Goal: Task Accomplishment & Management: Manage account settings

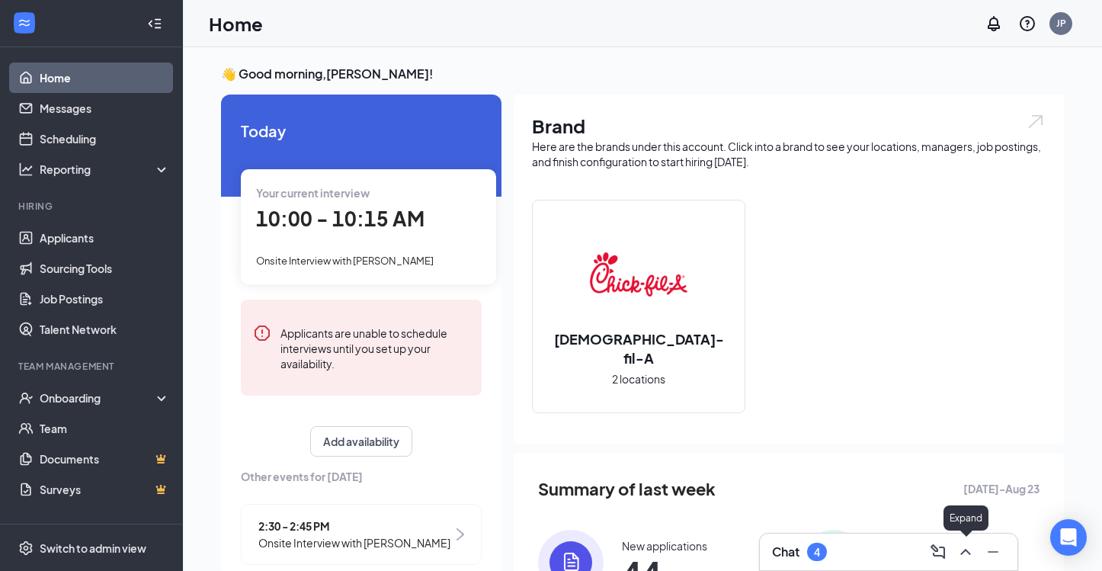
click at [964, 548] on icon "ChevronUp" at bounding box center [965, 551] width 18 height 18
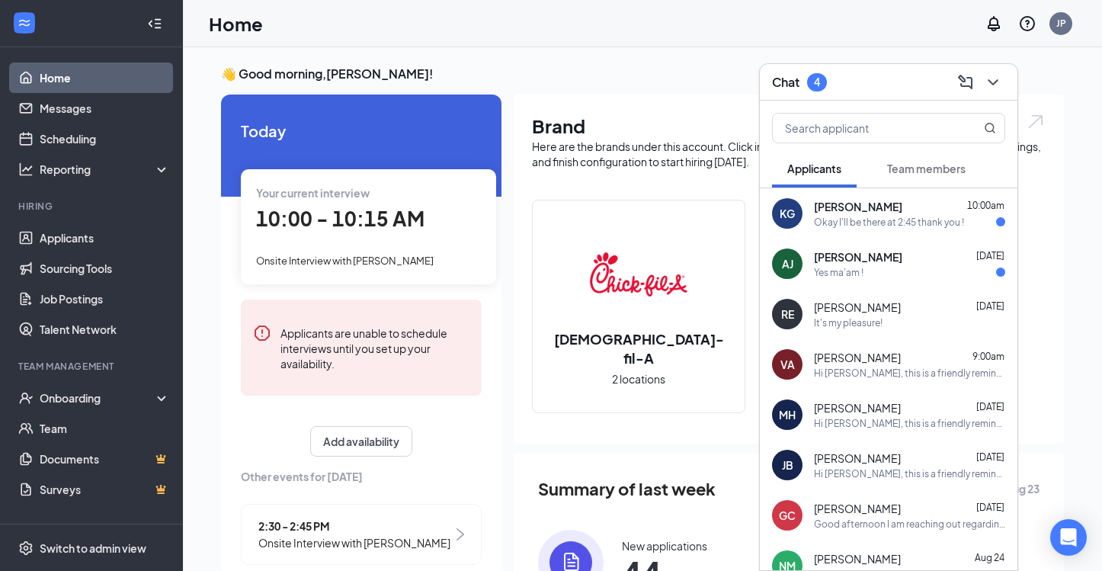
click at [876, 231] on div "KG [PERSON_NAME] 10:00am Okay I'll be there at 2:45 thank you !" at bounding box center [888, 213] width 257 height 50
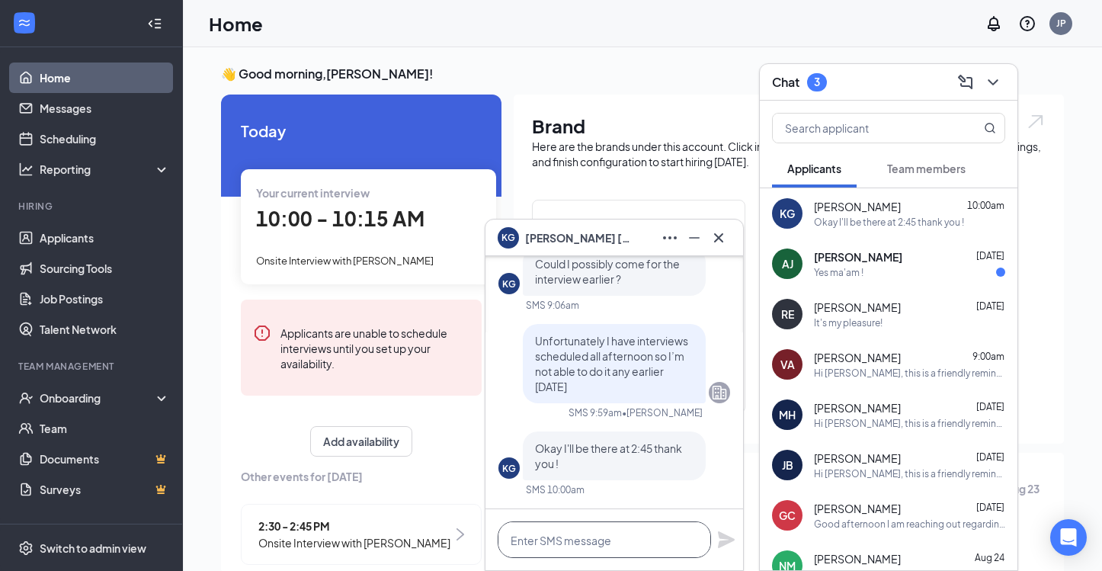
click at [592, 532] on textarea at bounding box center [603, 539] width 213 height 37
type textarea "Excellent!!"
click at [716, 542] on div "Excellent!!" at bounding box center [613, 539] width 257 height 61
click at [919, 252] on div "[PERSON_NAME] [DATE]" at bounding box center [909, 256] width 191 height 15
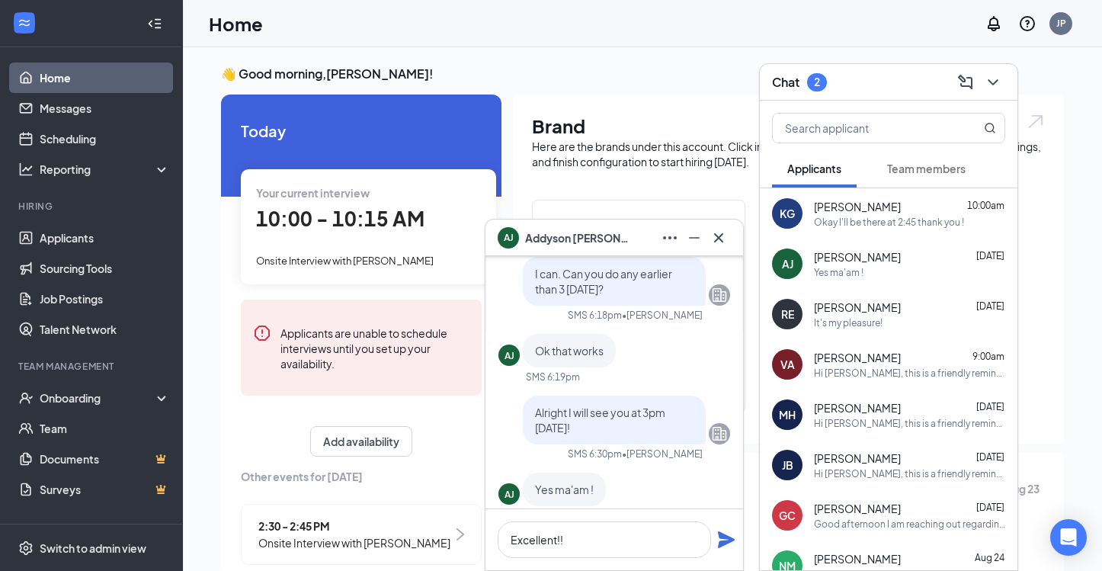
scroll to position [-26, 0]
click at [999, 84] on icon "ChevronDown" at bounding box center [992, 82] width 18 height 18
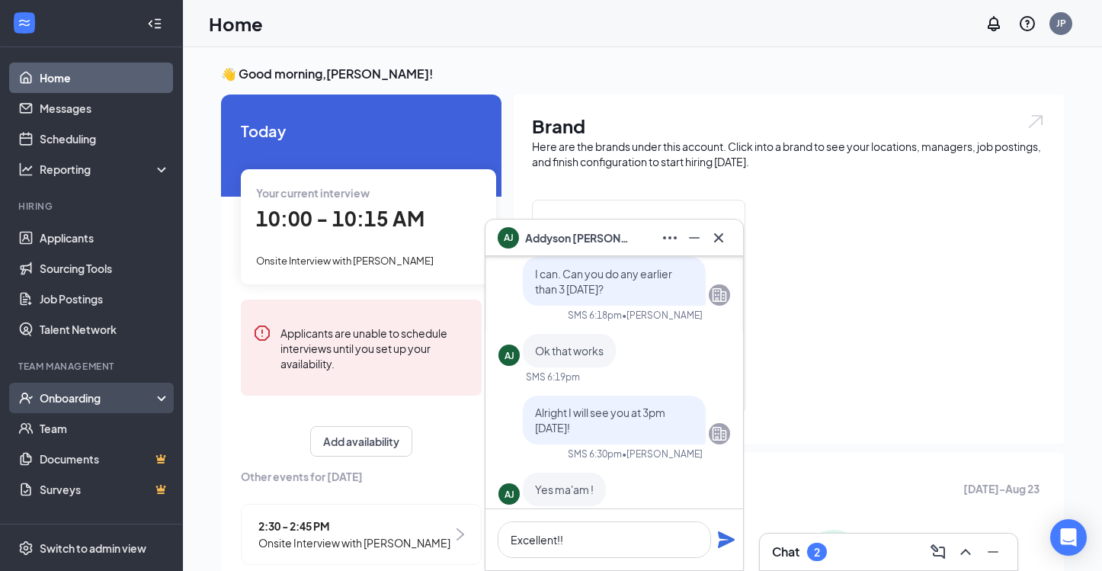
click at [89, 401] on div "Onboarding" at bounding box center [98, 397] width 117 height 15
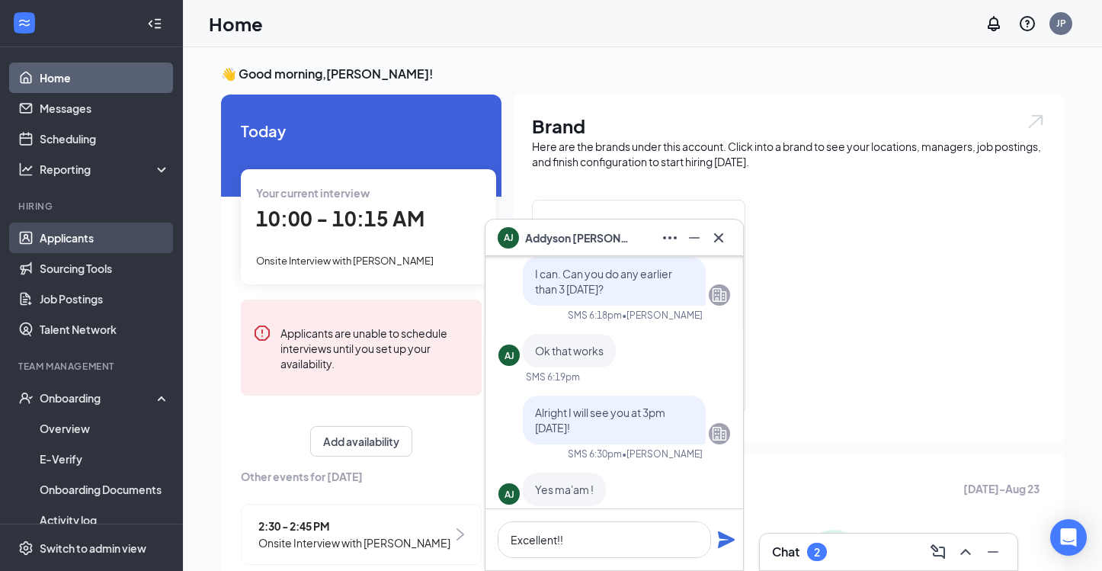
click at [92, 244] on link "Applicants" at bounding box center [105, 237] width 130 height 30
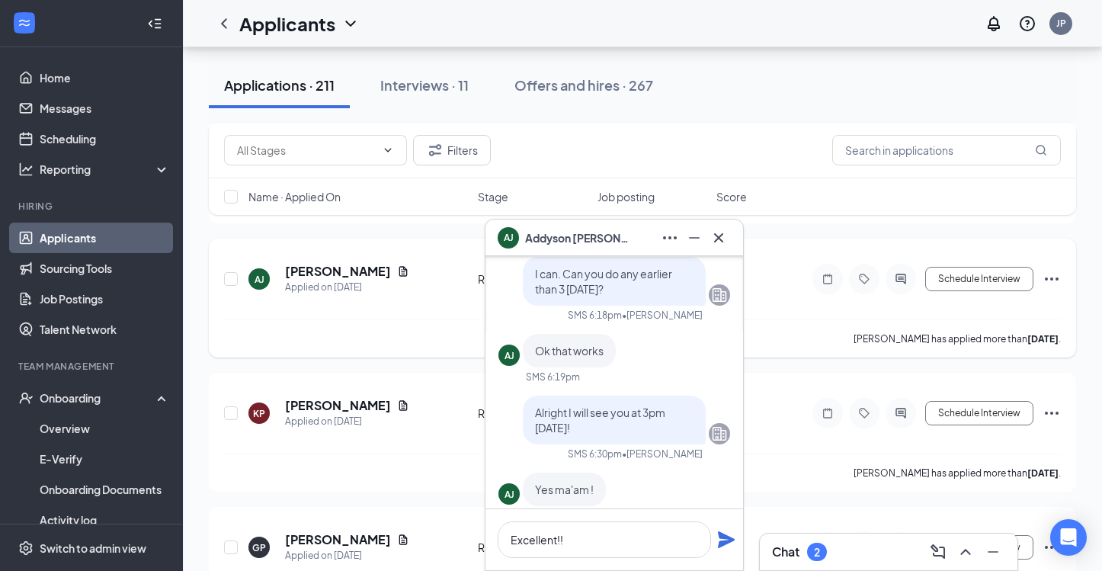
scroll to position [2041, 0]
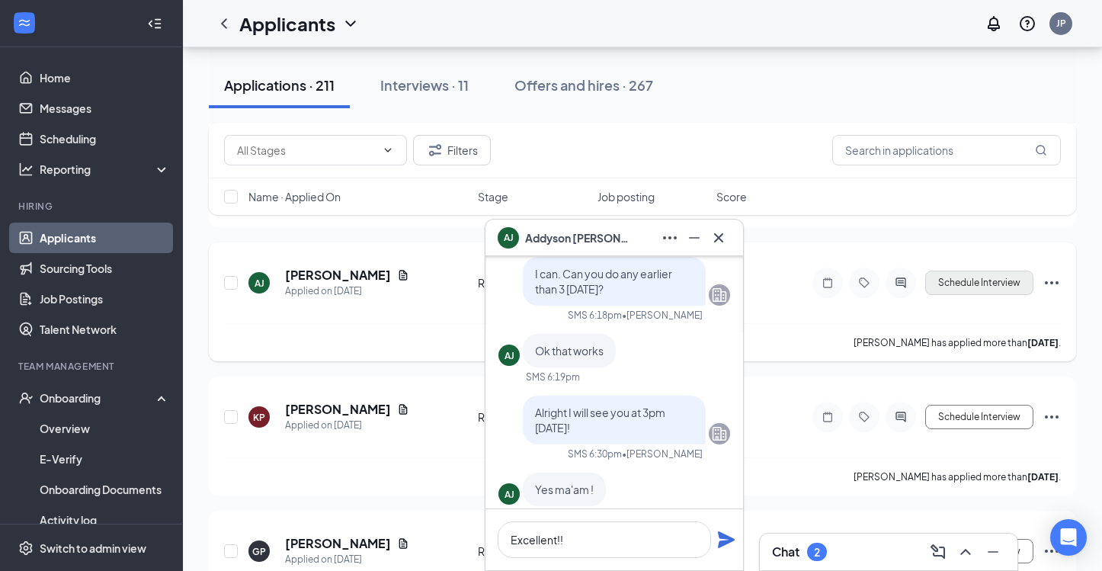
click at [984, 280] on button "Schedule Interview" at bounding box center [979, 282] width 108 height 24
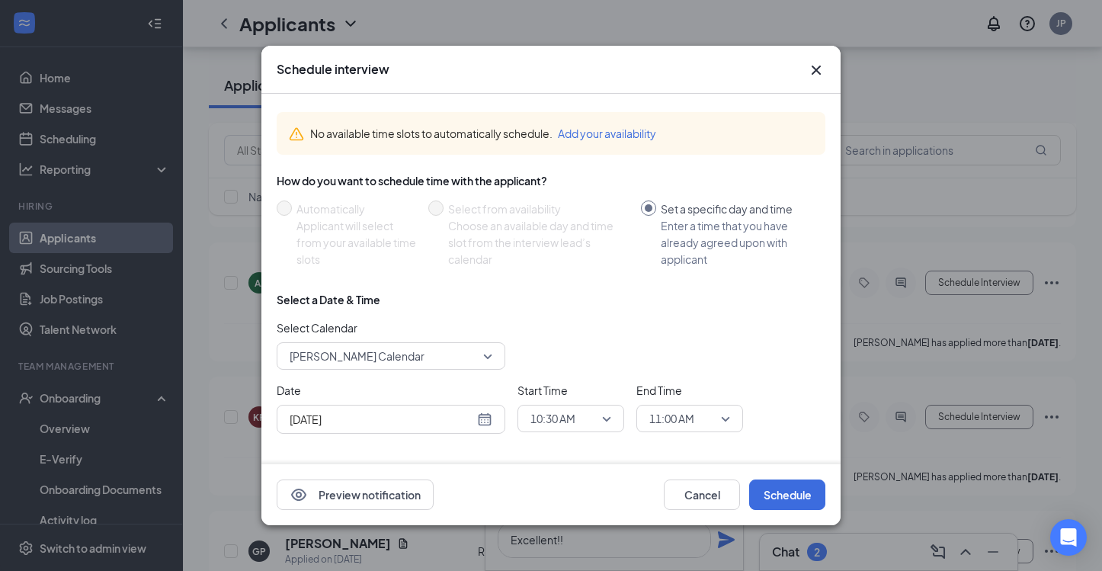
click at [491, 421] on div "[DATE]" at bounding box center [390, 419] width 203 height 17
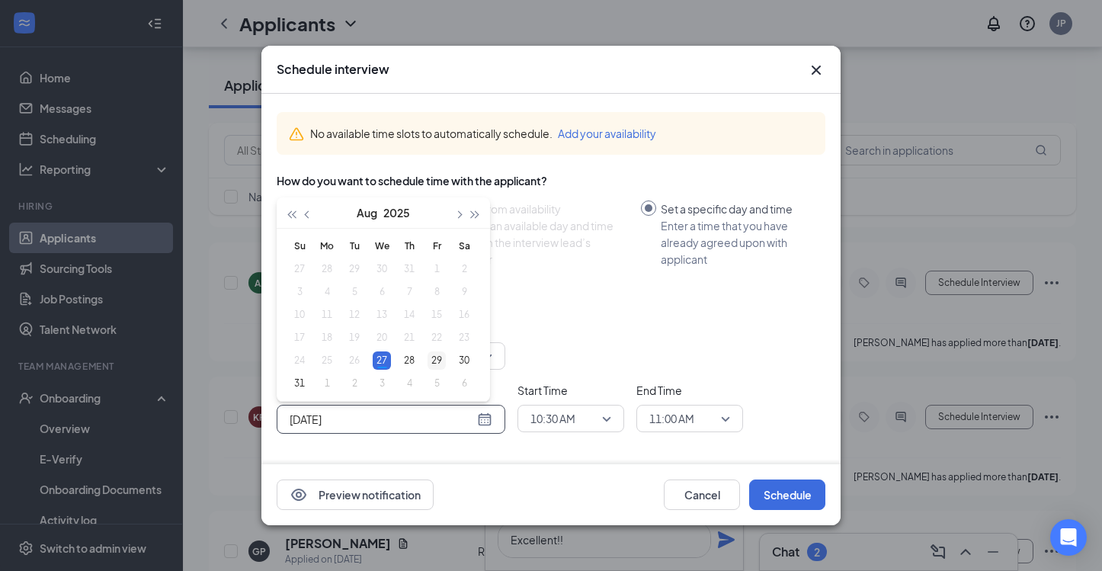
type input "[DATE]"
click at [442, 359] on div "29" at bounding box center [436, 360] width 18 height 18
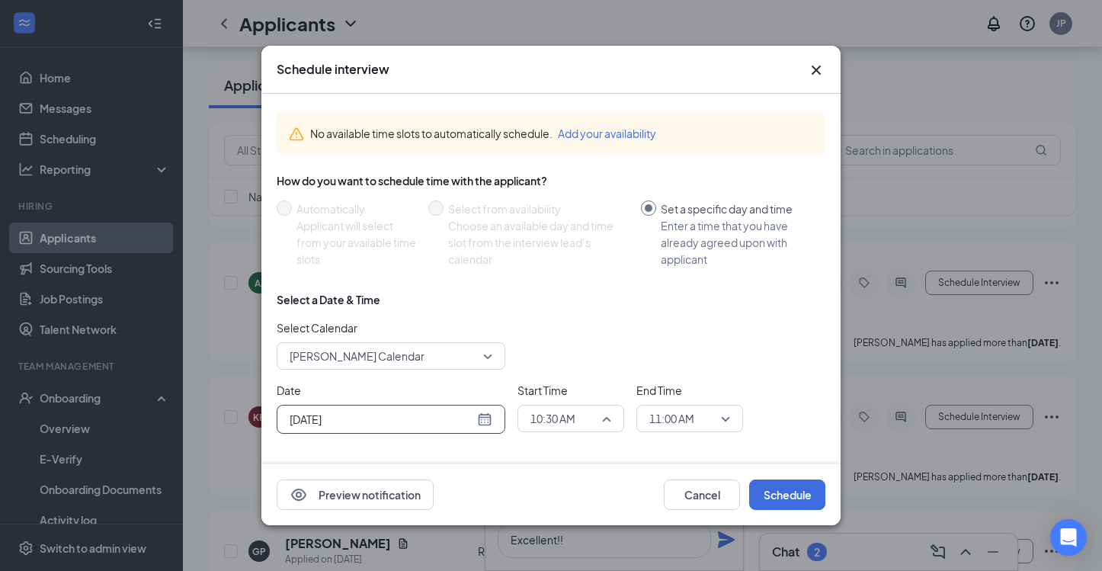
click at [555, 413] on span "10:30 AM" at bounding box center [552, 418] width 45 height 23
click at [563, 282] on span "03:00 PM" at bounding box center [551, 280] width 45 height 17
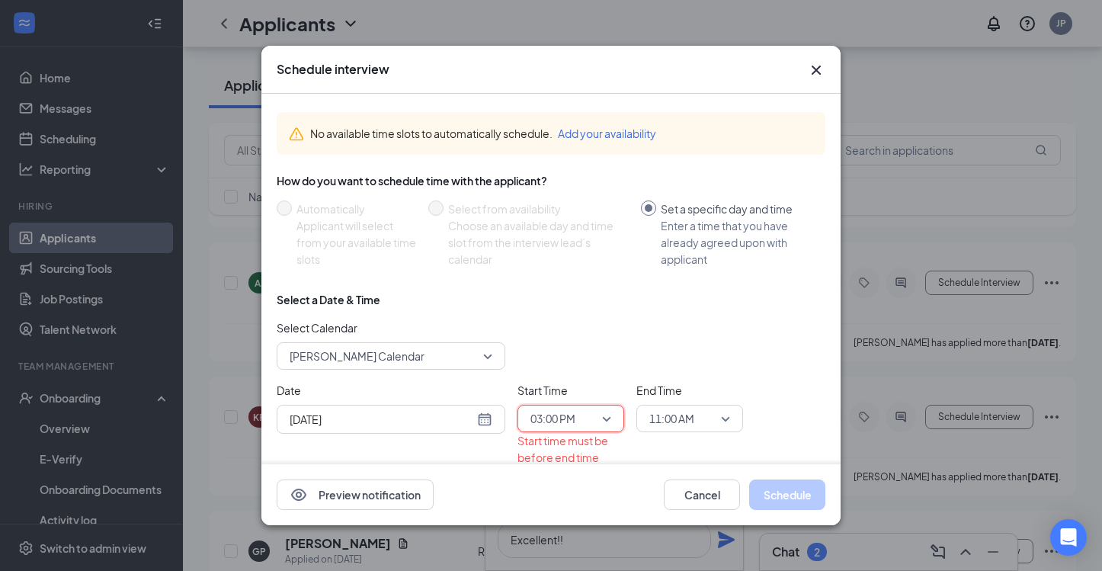
click at [673, 424] on span "11:00 AM" at bounding box center [671, 418] width 45 height 23
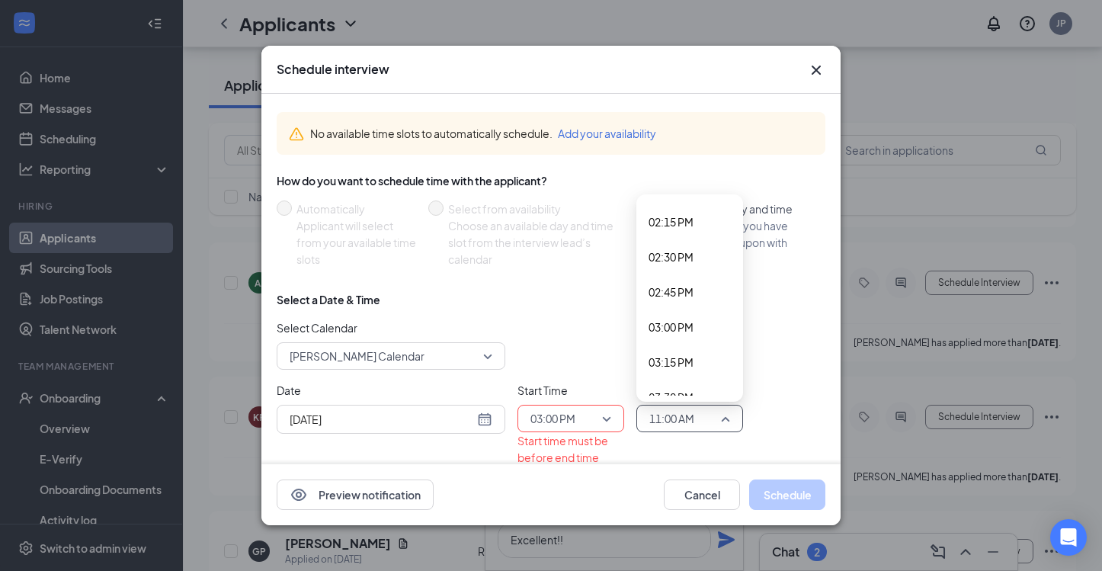
scroll to position [2006, 0]
click at [685, 343] on span "03:15 PM" at bounding box center [670, 351] width 45 height 17
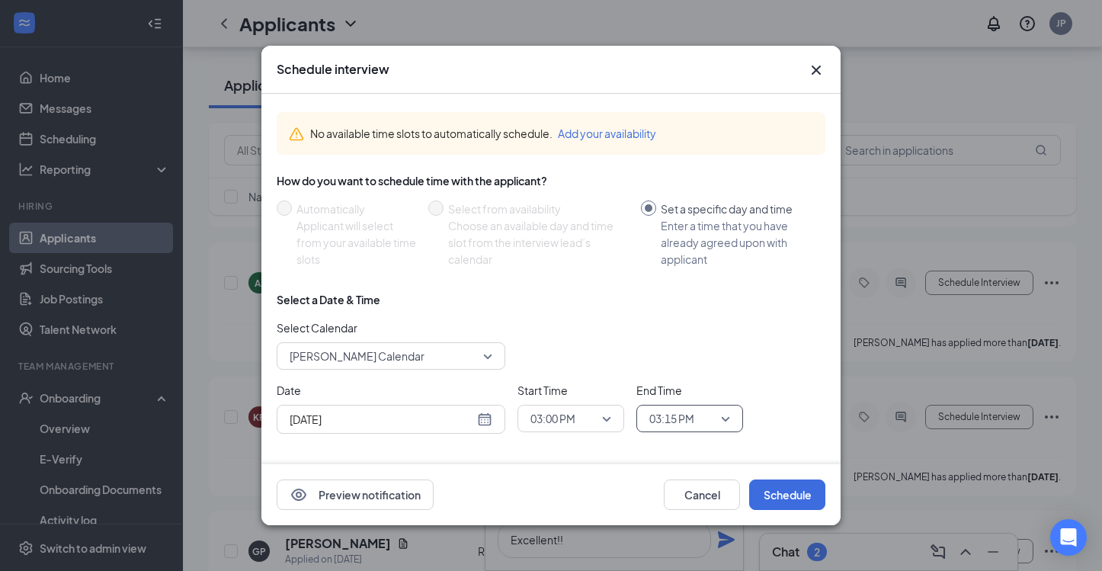
click at [750, 382] on div "Date [DATE] [DATE] Su Mo Tu We Th Fr Sa 27 28 29 30 31 1 2 3 4 5 6 7 8 9 10 11 …" at bounding box center [551, 408] width 548 height 52
click at [798, 498] on button "Schedule" at bounding box center [787, 494] width 76 height 30
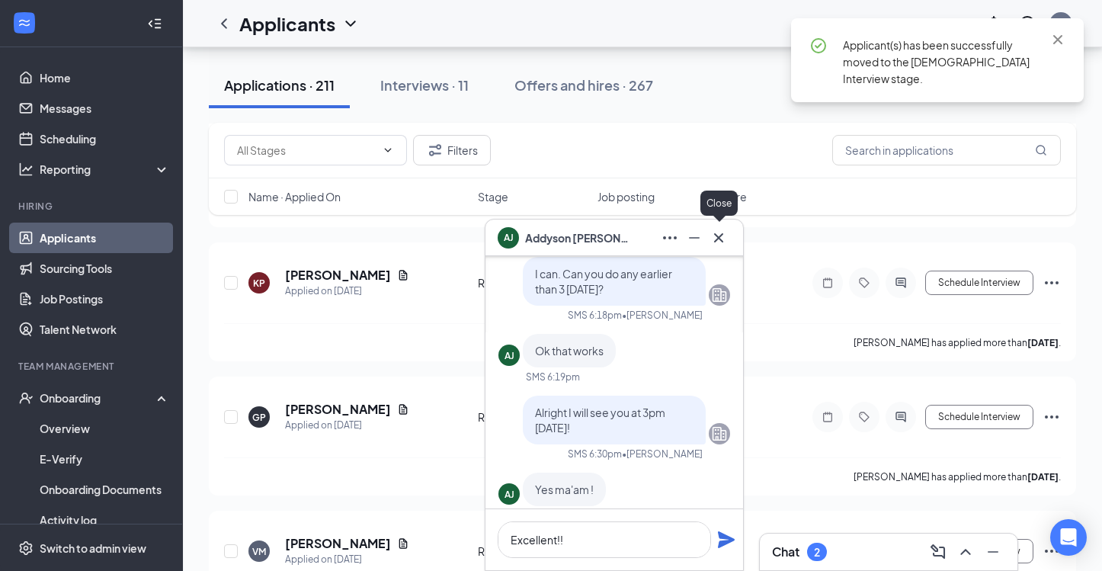
click at [721, 234] on icon "Cross" at bounding box center [718, 236] width 9 height 9
